Goal: Task Accomplishment & Management: Use online tool/utility

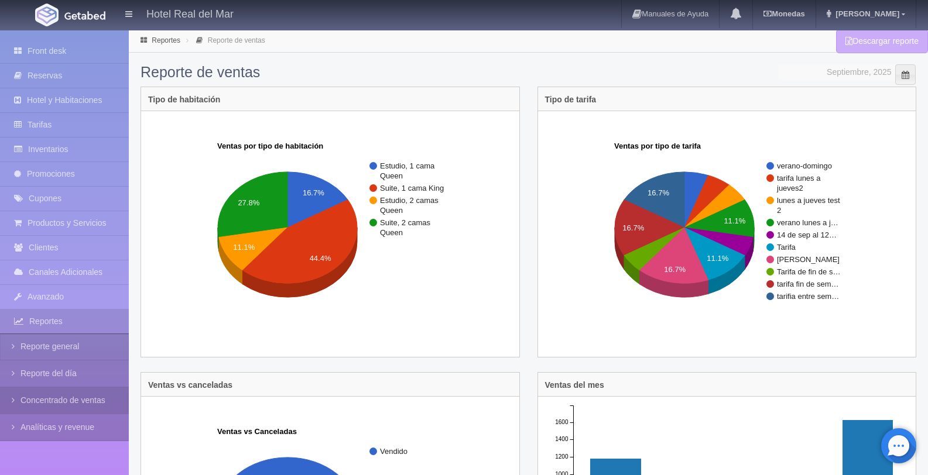
click at [91, 394] on link "Concentrado de ventas" at bounding box center [64, 400] width 129 height 26
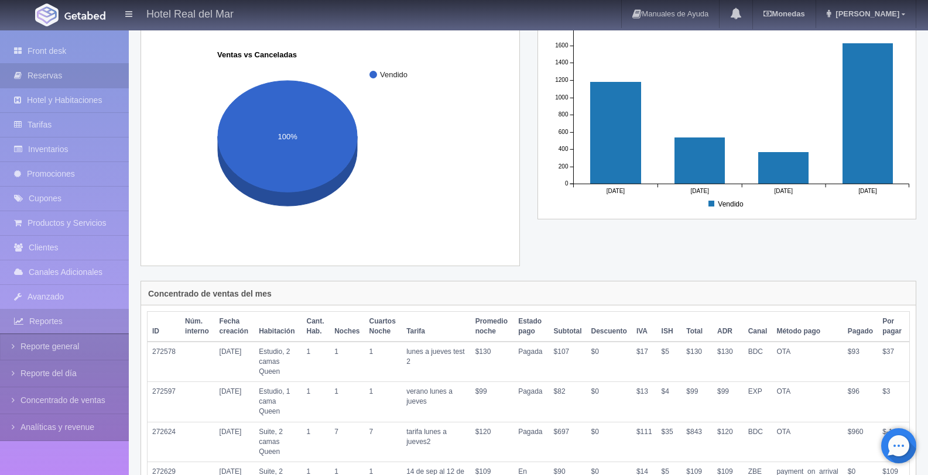
scroll to position [387, 0]
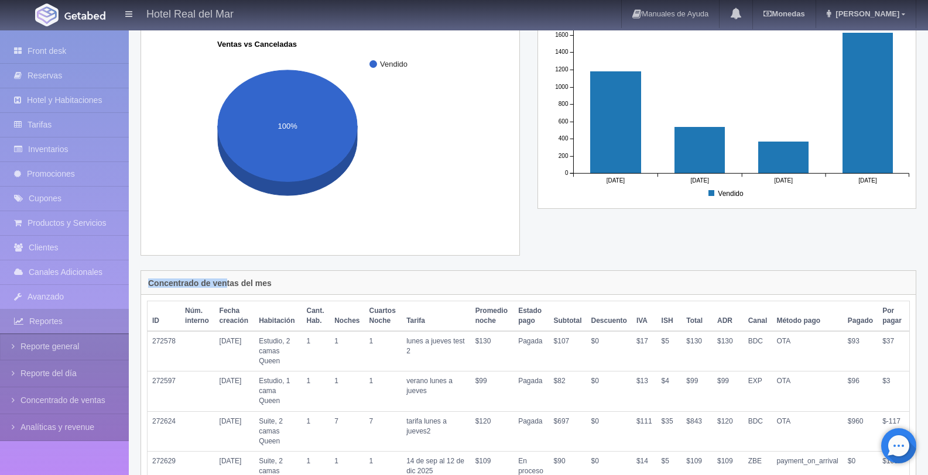
drag, startPoint x: 290, startPoint y: 289, endPoint x: 146, endPoint y: 283, distance: 144.1
click at [146, 283] on div "Concentrado de ventas del mes" at bounding box center [528, 283] width 774 height 24
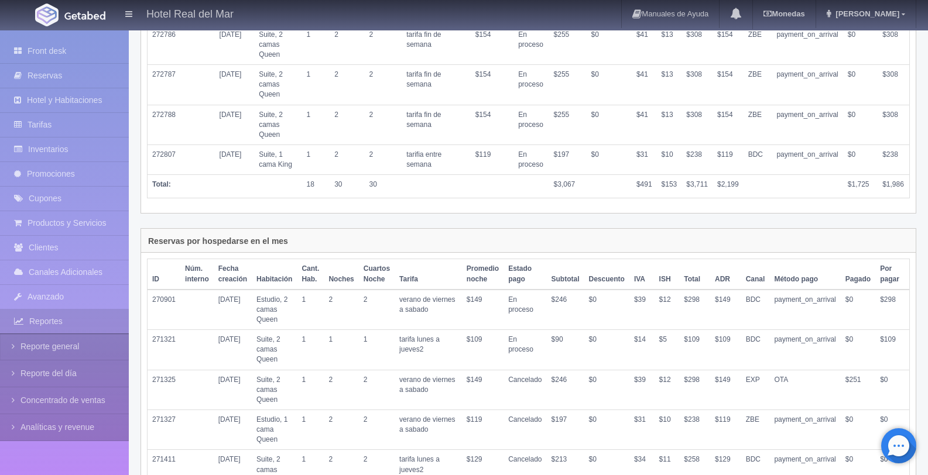
scroll to position [1189, 0]
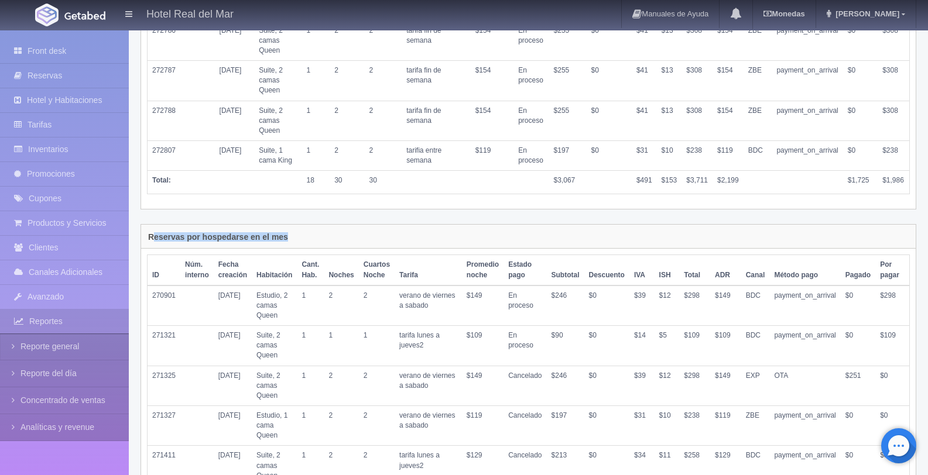
drag, startPoint x: 302, startPoint y: 239, endPoint x: 152, endPoint y: 242, distance: 149.8
click at [152, 242] on div "Reservas por hospedarse en el mes" at bounding box center [528, 237] width 774 height 24
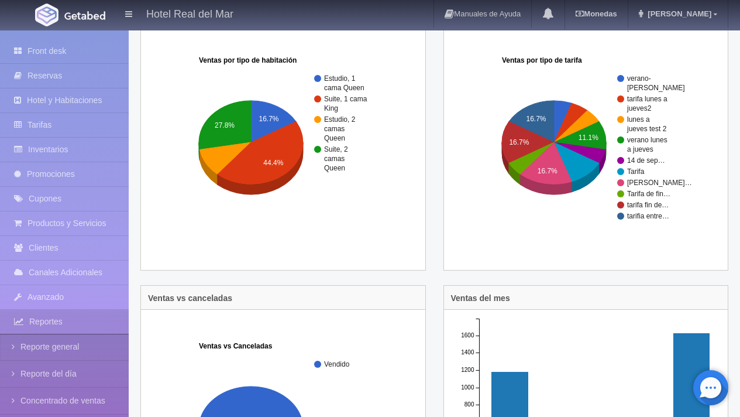
scroll to position [0, 0]
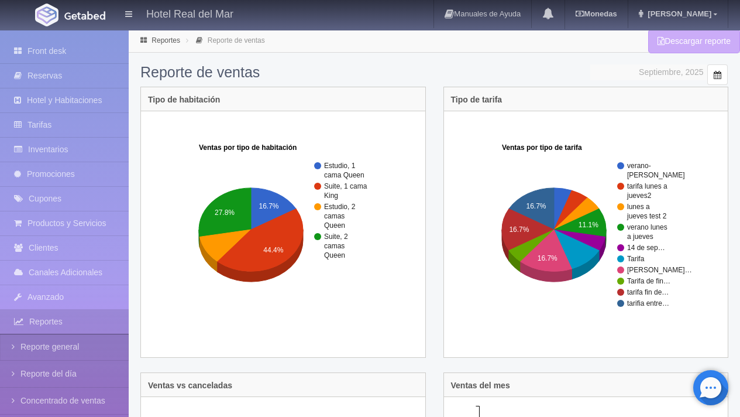
click at [713, 71] on span at bounding box center [717, 74] width 9 height 9
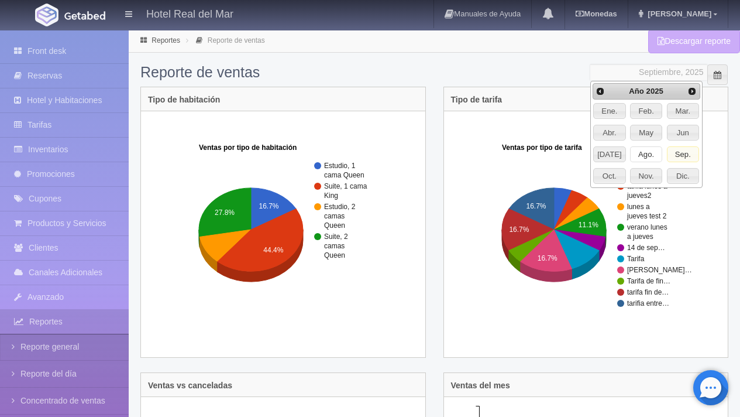
click at [645, 154] on span "Ago." at bounding box center [646, 154] width 31 height 15
type input "Agosto, 2025"
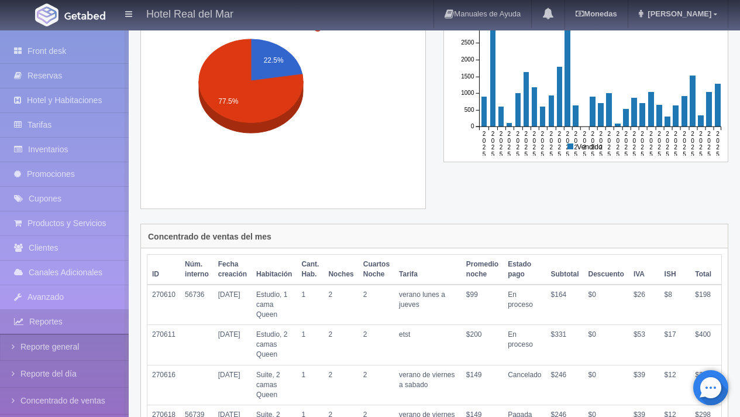
scroll to position [441, 0]
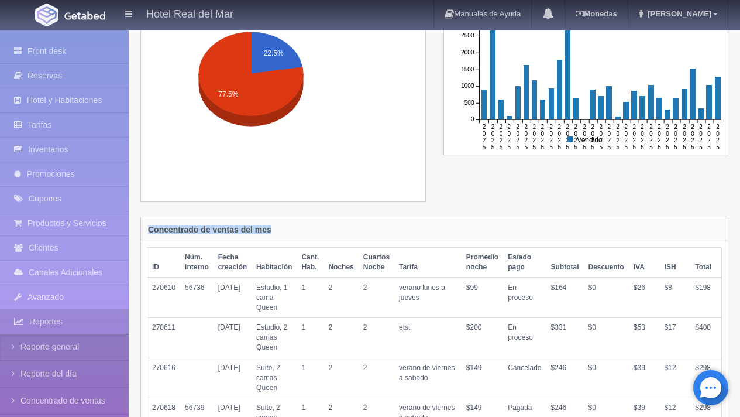
drag, startPoint x: 280, startPoint y: 229, endPoint x: 140, endPoint y: 223, distance: 140.0
click at [141, 224] on div "Concentrado de ventas del mes" at bounding box center [434, 229] width 587 height 24
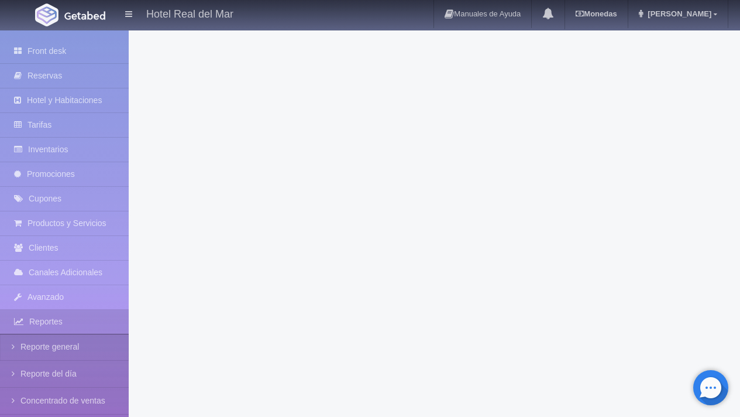
scroll to position [13208, 0]
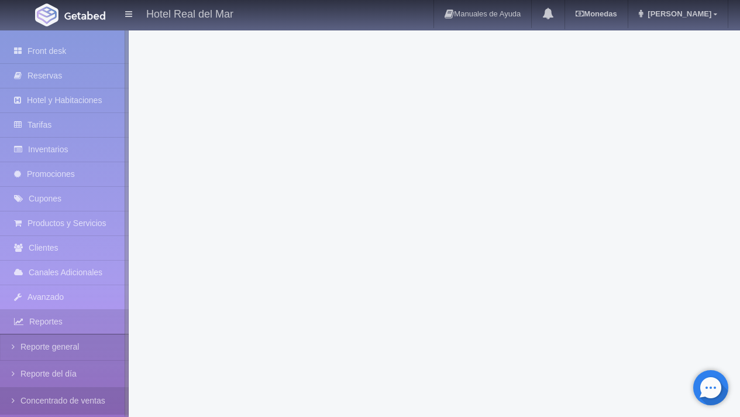
click at [84, 408] on link "Concentrado de ventas" at bounding box center [64, 400] width 129 height 26
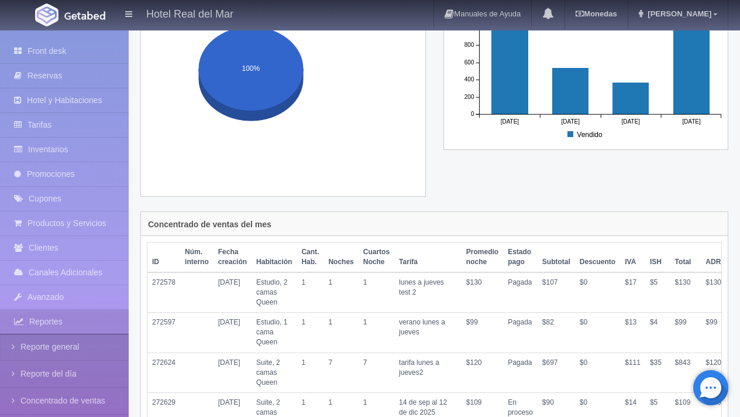
scroll to position [434, 0]
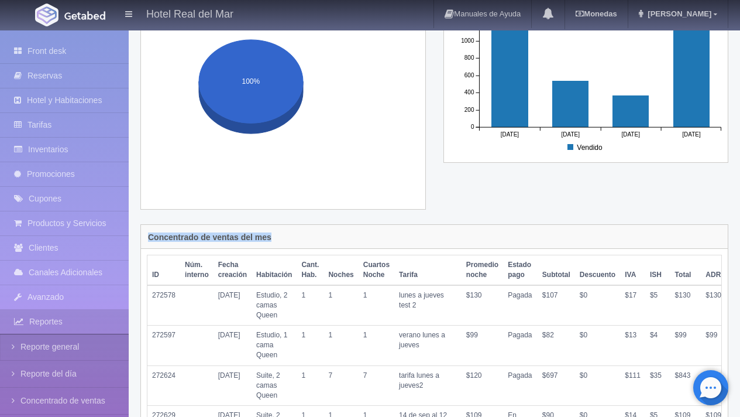
drag, startPoint x: 298, startPoint y: 232, endPoint x: 161, endPoint y: 230, distance: 137.5
click at [161, 230] on div "Concentrado de ventas del mes" at bounding box center [434, 237] width 587 height 24
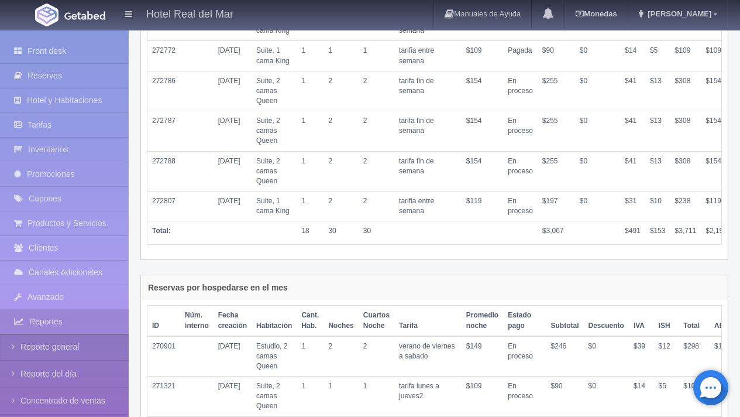
scroll to position [1187, 0]
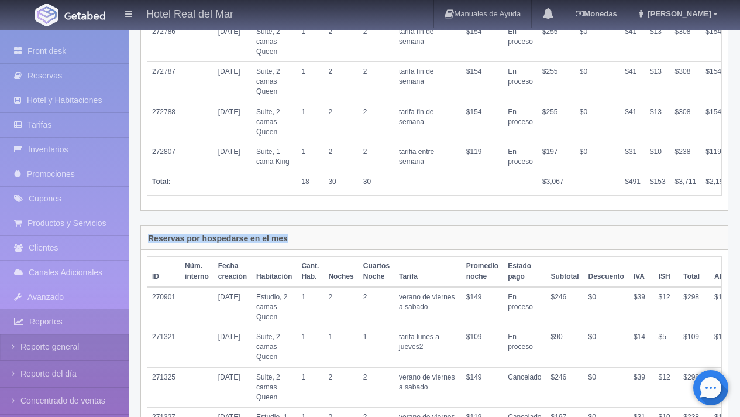
drag, startPoint x: 314, startPoint y: 284, endPoint x: 142, endPoint y: 283, distance: 172.0
click at [142, 250] on div "Reservas por hospedarse en el mes" at bounding box center [434, 238] width 587 height 24
